Goal: Browse casually: Explore the website without a specific task or goal

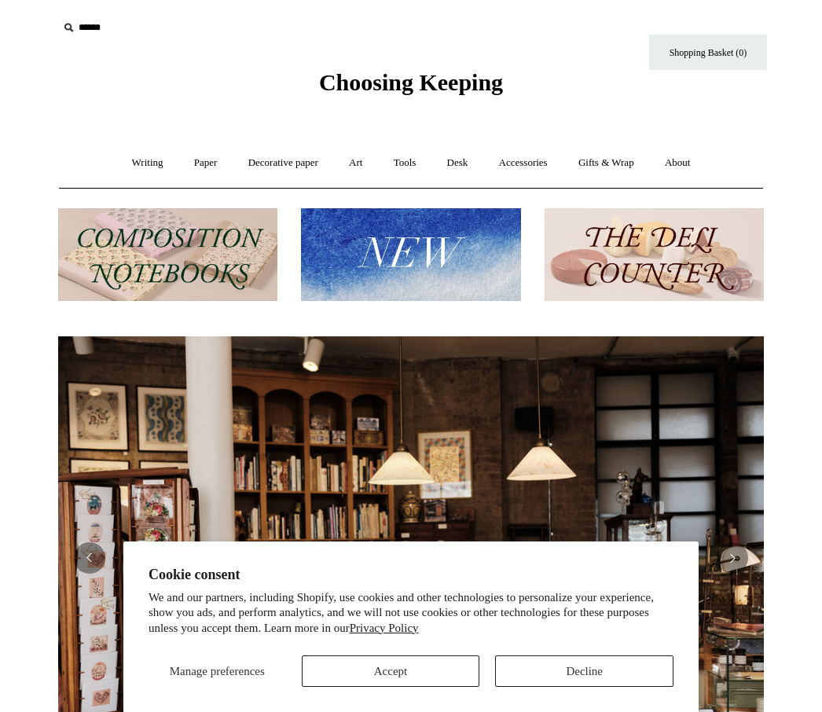
click at [583, 678] on button "Decline" at bounding box center [584, 671] width 178 height 31
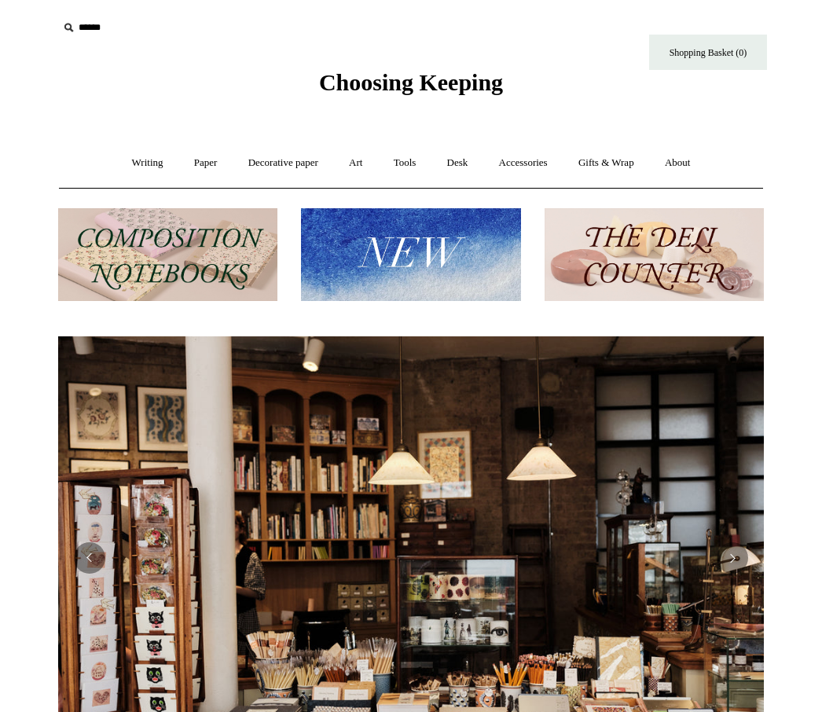
click at [458, 254] on img at bounding box center [410, 255] width 219 height 94
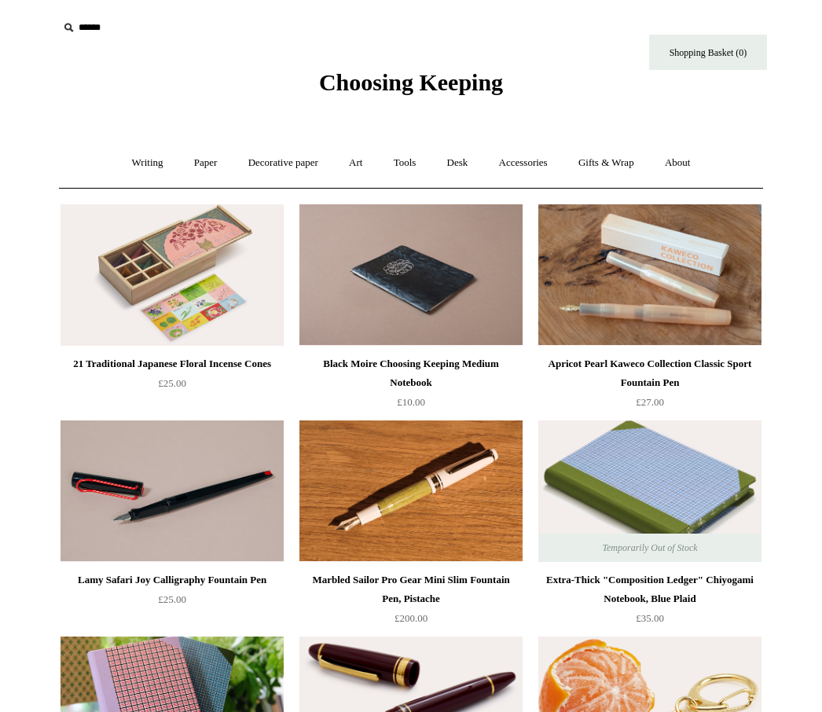
click at [353, 175] on link "Art +" at bounding box center [356, 163] width 42 height 42
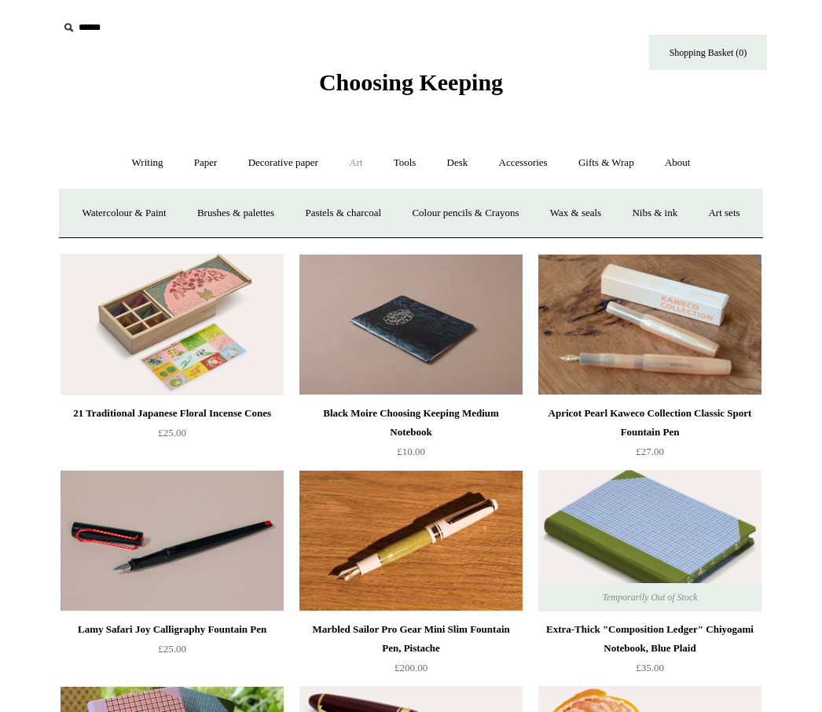
click at [694, 234] on link "Art sets" at bounding box center [724, 214] width 60 height 42
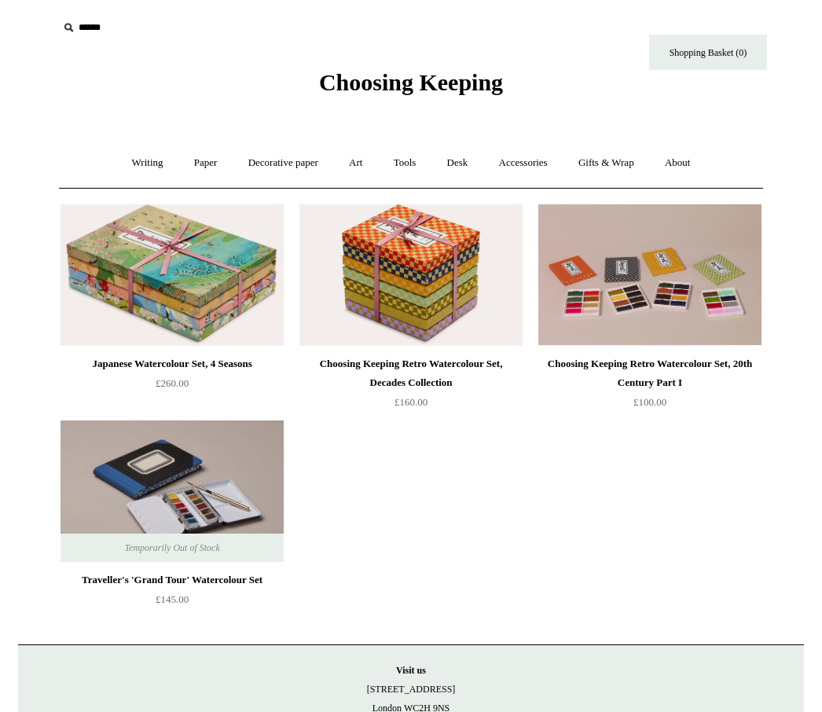
click at [365, 163] on link "Art +" at bounding box center [356, 163] width 42 height 42
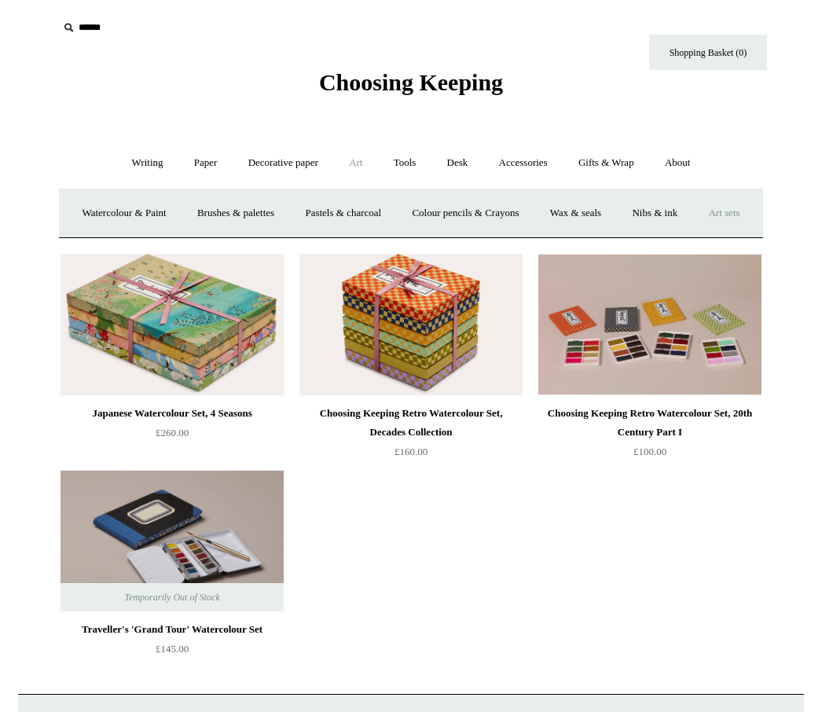
click at [692, 204] on link "Nibs & ink" at bounding box center [655, 214] width 74 height 42
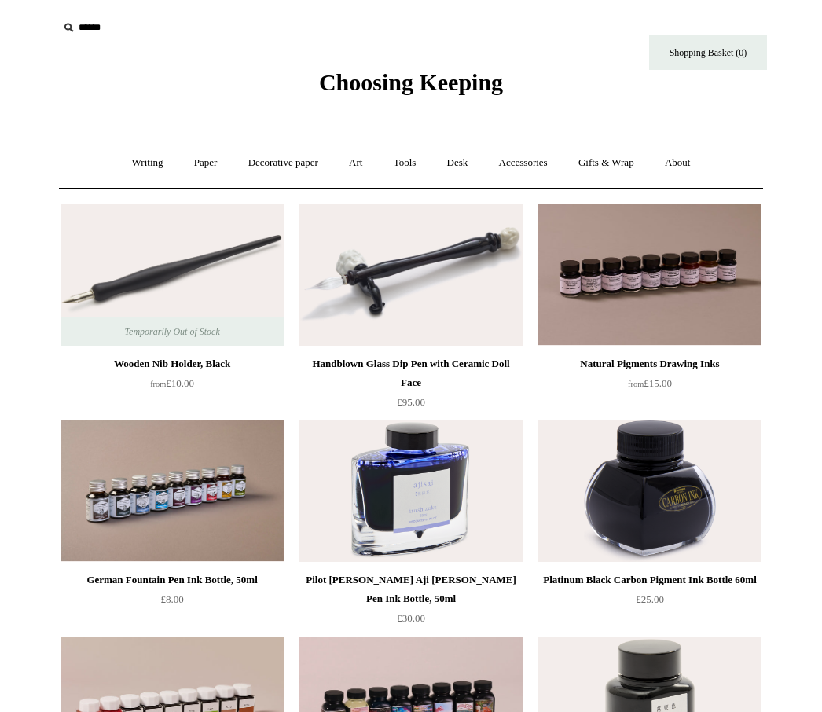
click at [464, 165] on link "Desk +" at bounding box center [458, 163] width 50 height 42
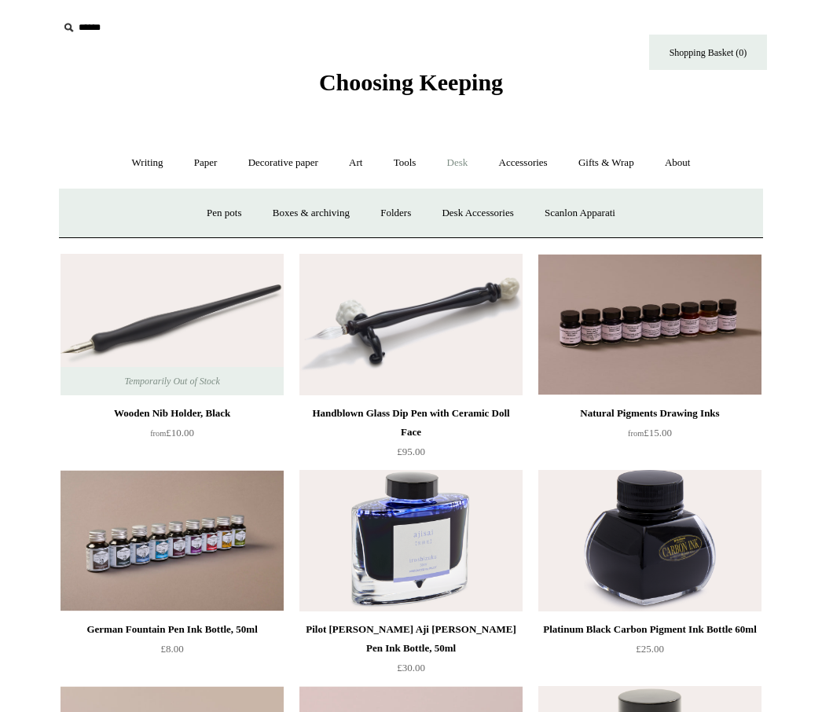
click at [359, 162] on link "Art +" at bounding box center [356, 163] width 42 height 42
click at [525, 215] on link "Colour pencils & Crayons" at bounding box center [465, 214] width 135 height 42
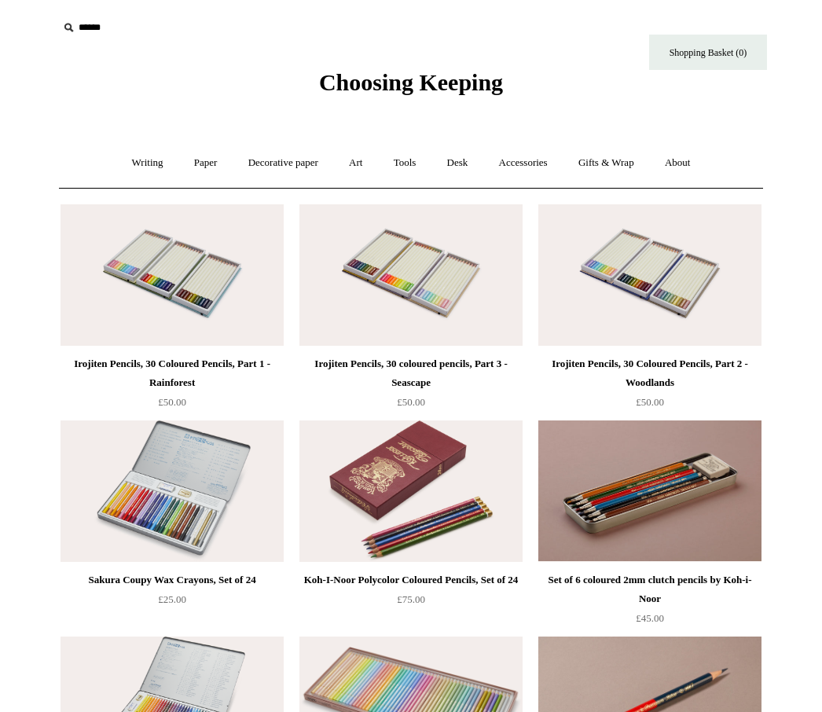
click at [358, 164] on link "Art +" at bounding box center [356, 163] width 42 height 42
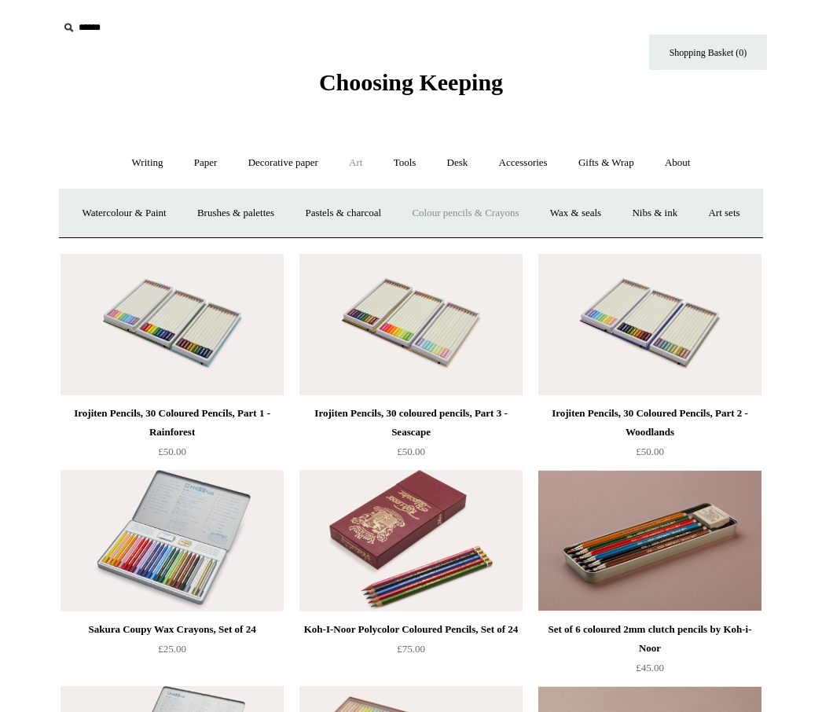
click at [372, 217] on link "Pastels & charcoal" at bounding box center [343, 214] width 105 height 42
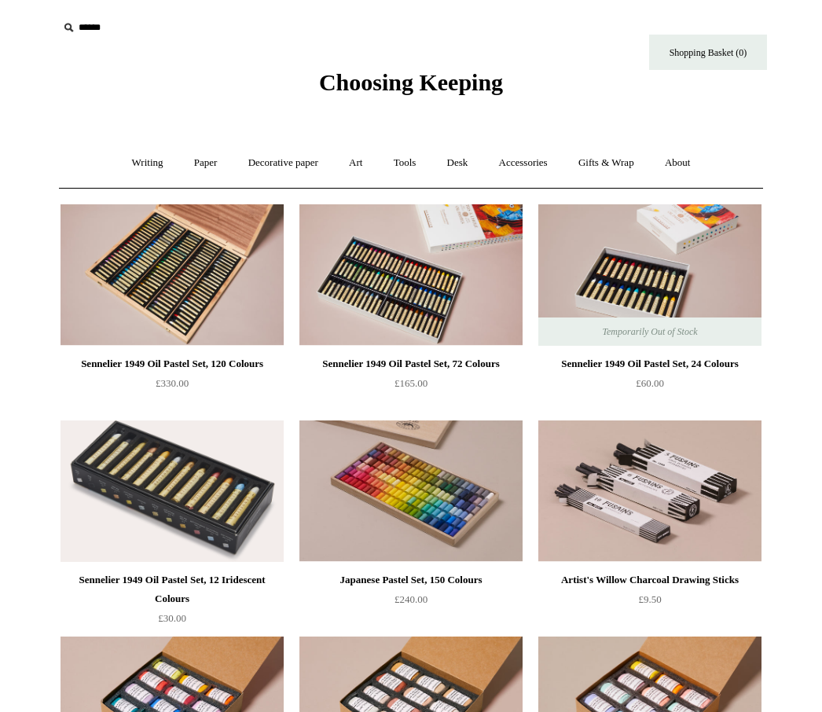
click at [356, 168] on link "Art +" at bounding box center [356, 163] width 42 height 42
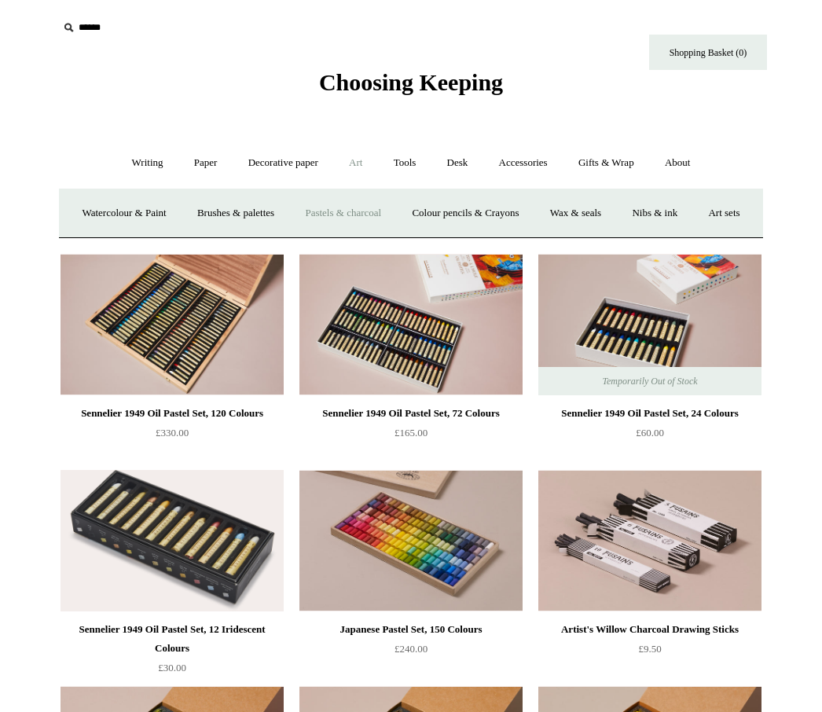
click at [285, 213] on link "Brushes & palettes" at bounding box center [235, 214] width 105 height 42
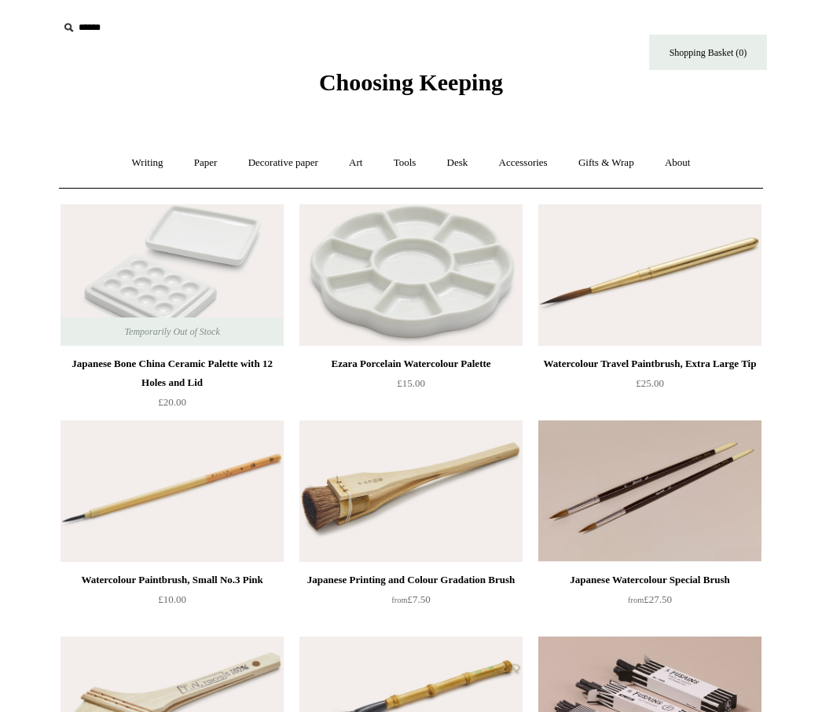
click at [360, 167] on link "Art +" at bounding box center [356, 163] width 42 height 42
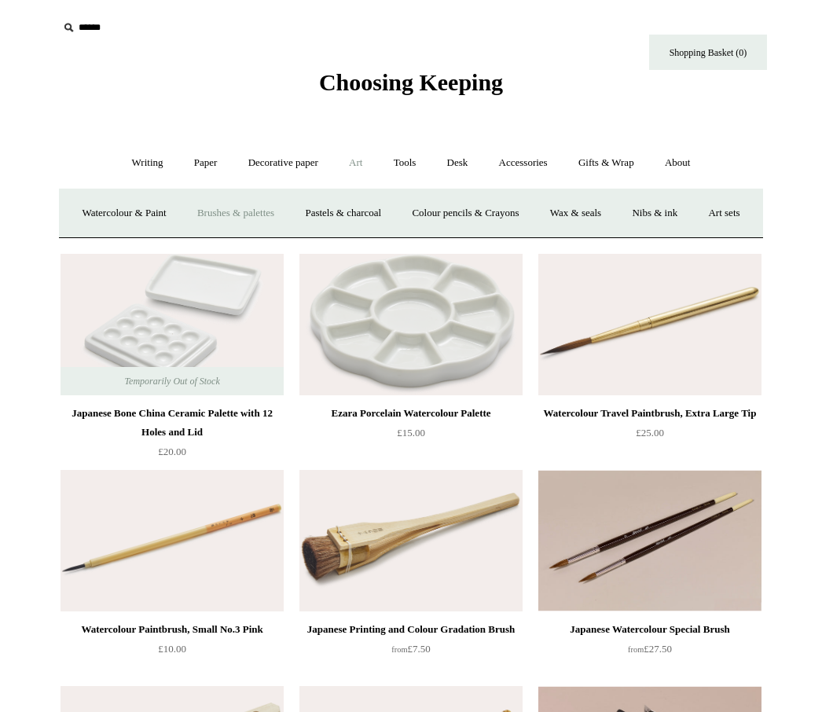
click at [168, 212] on link "Watercolour & Paint" at bounding box center [124, 214] width 112 height 42
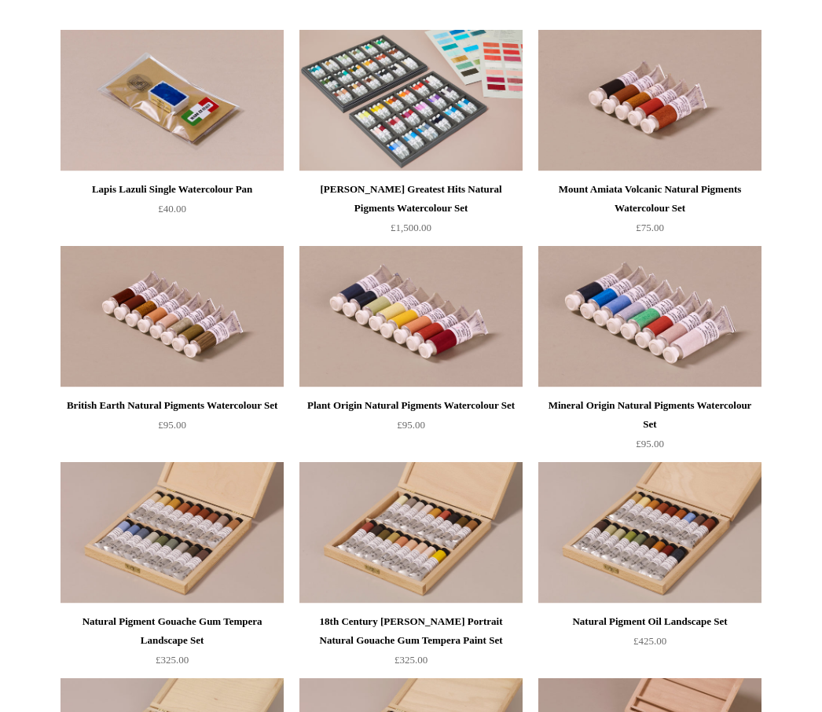
scroll to position [2783, 0]
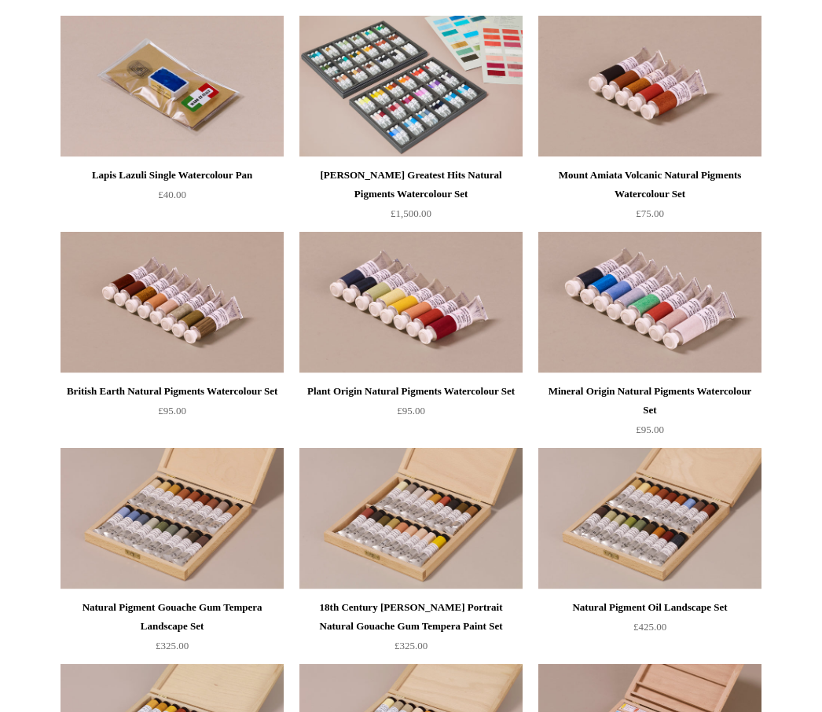
click at [660, 319] on img at bounding box center [650, 303] width 223 height 142
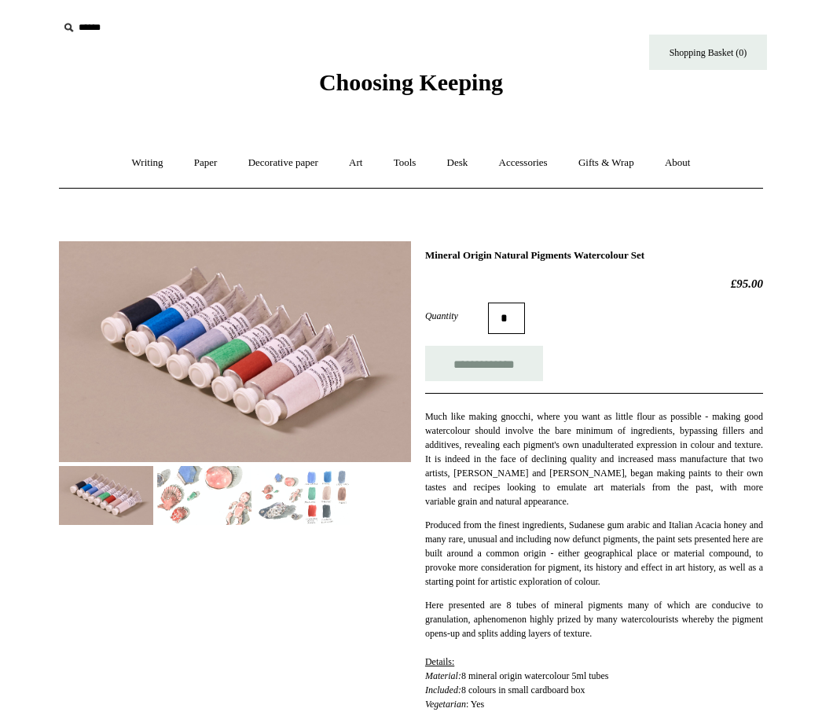
click at [335, 498] on img at bounding box center [303, 495] width 94 height 59
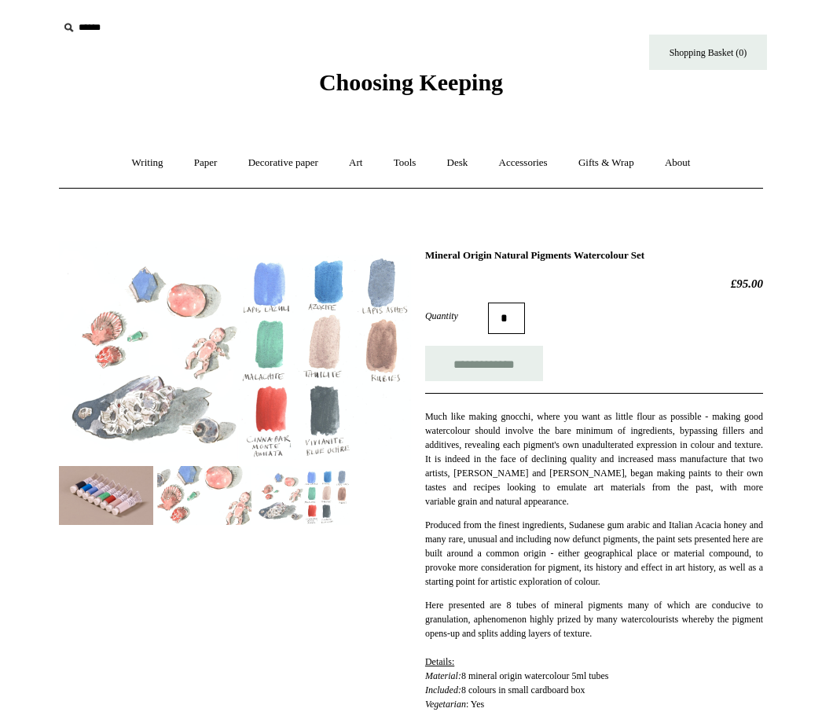
click at [526, 381] on input "**********" at bounding box center [484, 363] width 118 height 35
type input "**********"
click at [363, 165] on link "Art +" at bounding box center [356, 163] width 42 height 42
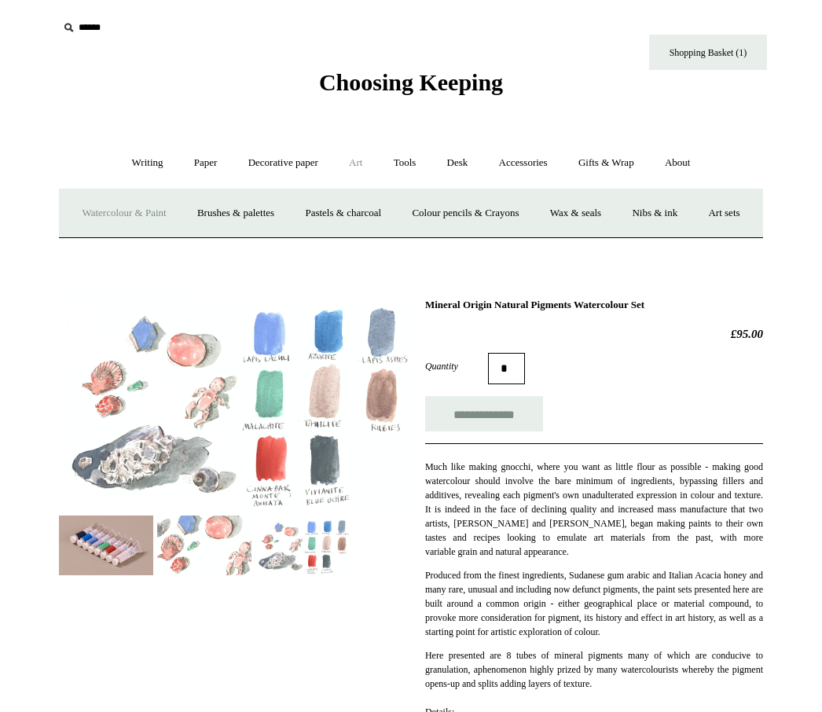
click at [171, 208] on link "Watercolour & Paint" at bounding box center [124, 214] width 112 height 42
